Goal: Task Accomplishment & Management: Use online tool/utility

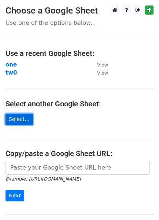
click at [20, 114] on link "Select..." at bounding box center [18, 119] width 27 height 11
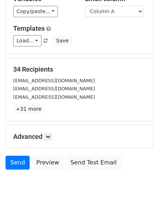
scroll to position [63, 0]
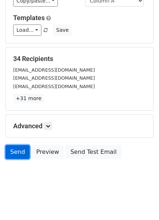
click at [12, 149] on link "Send" at bounding box center [17, 152] width 24 height 14
click at [16, 149] on link "Send" at bounding box center [17, 152] width 24 height 14
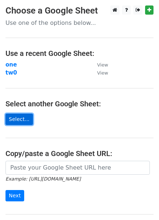
click at [18, 121] on link "Select..." at bounding box center [18, 119] width 27 height 11
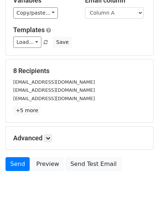
scroll to position [63, 0]
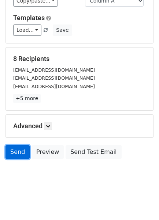
click at [18, 149] on link "Send" at bounding box center [17, 152] width 24 height 14
click at [17, 147] on link "Send" at bounding box center [17, 152] width 24 height 14
